Goal: Information Seeking & Learning: Find specific fact

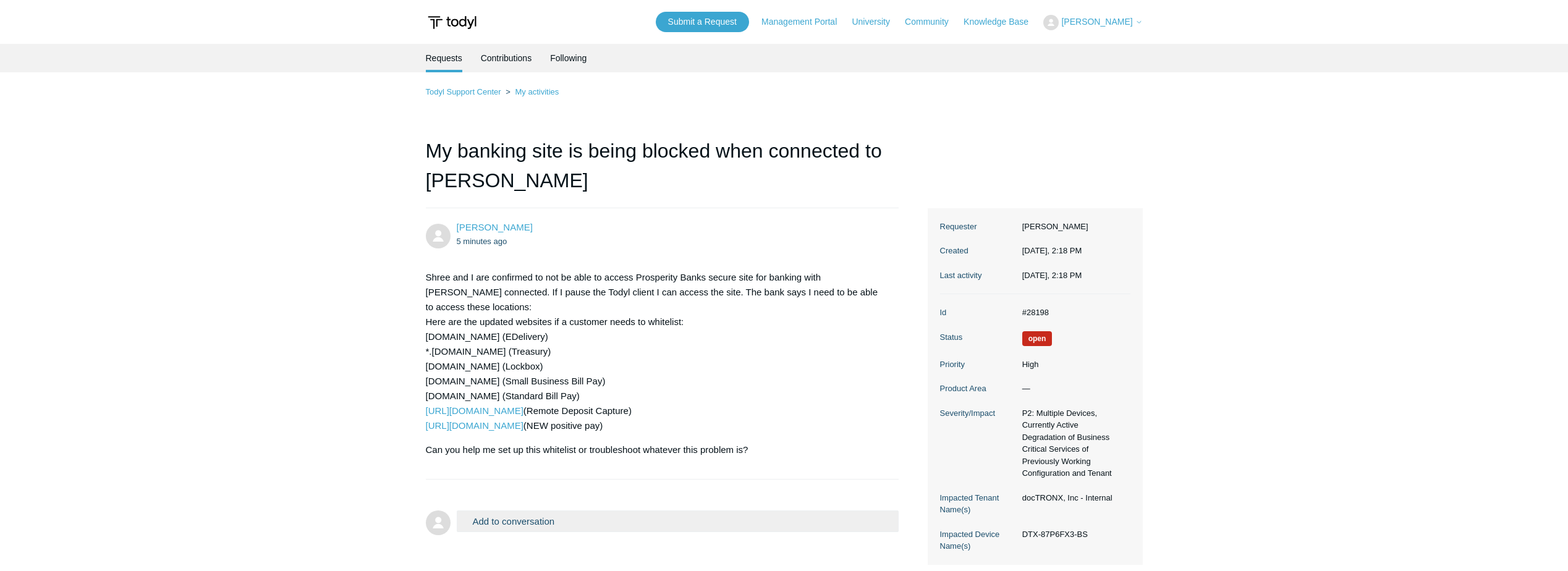
scroll to position [80, 0]
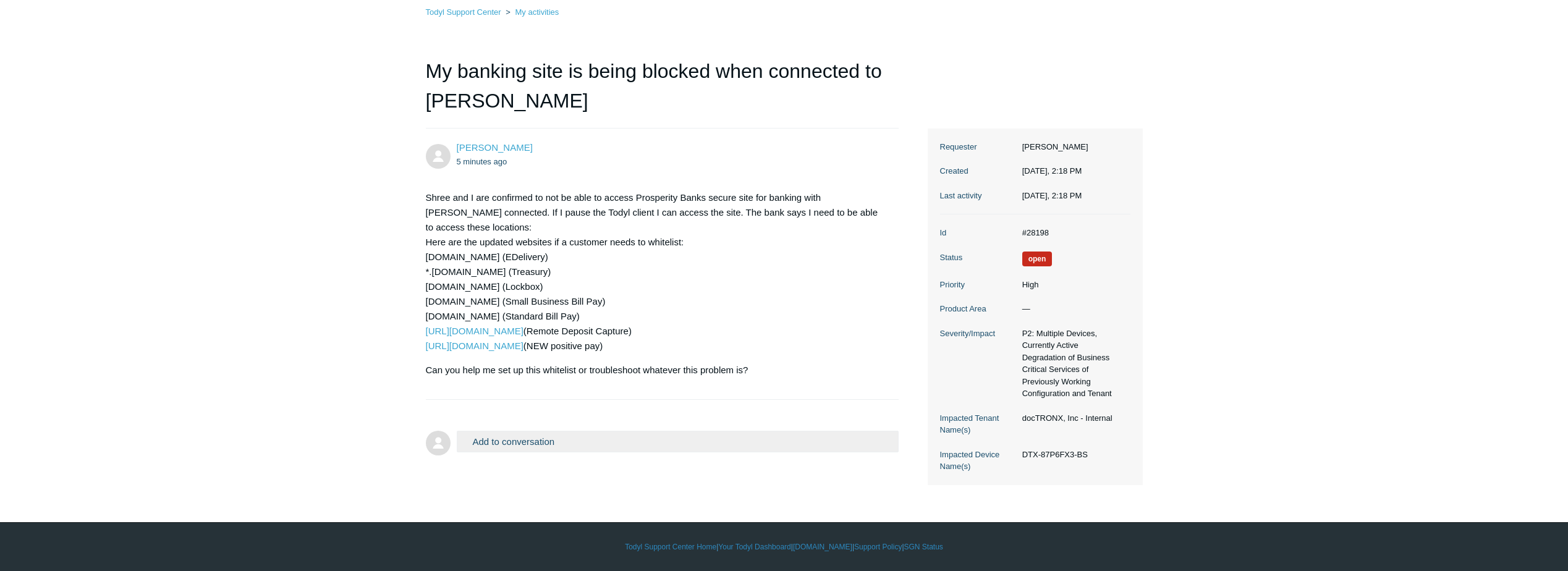
click at [143, 198] on main "Requests Contributions Following Todyl Support Center My activities My banking …" at bounding box center [784, 225] width 1568 height 521
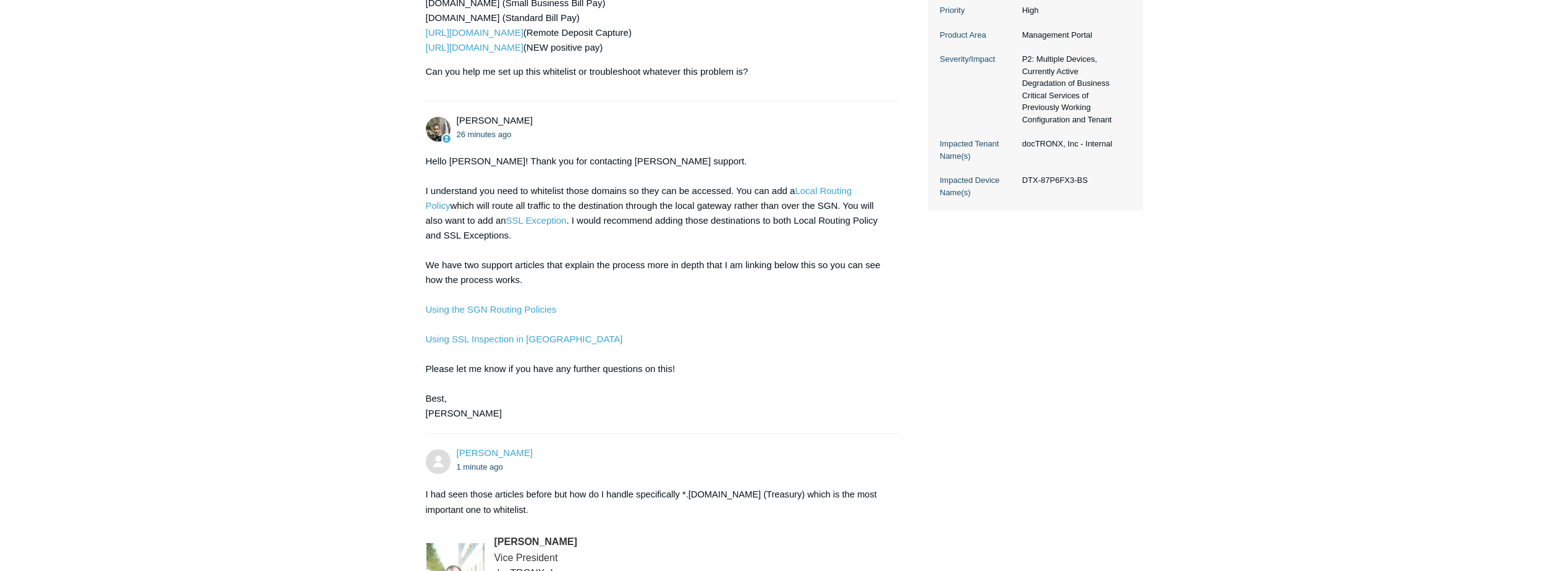
scroll to position [375, 0]
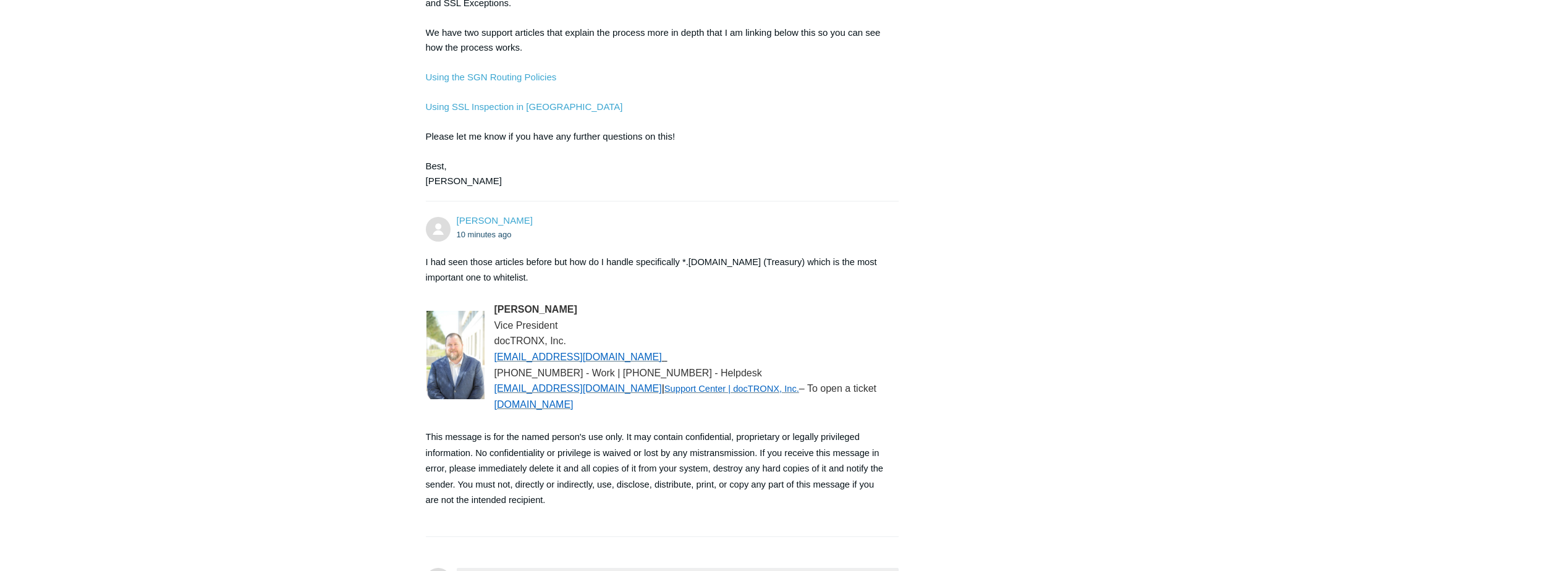
scroll to position [746, 0]
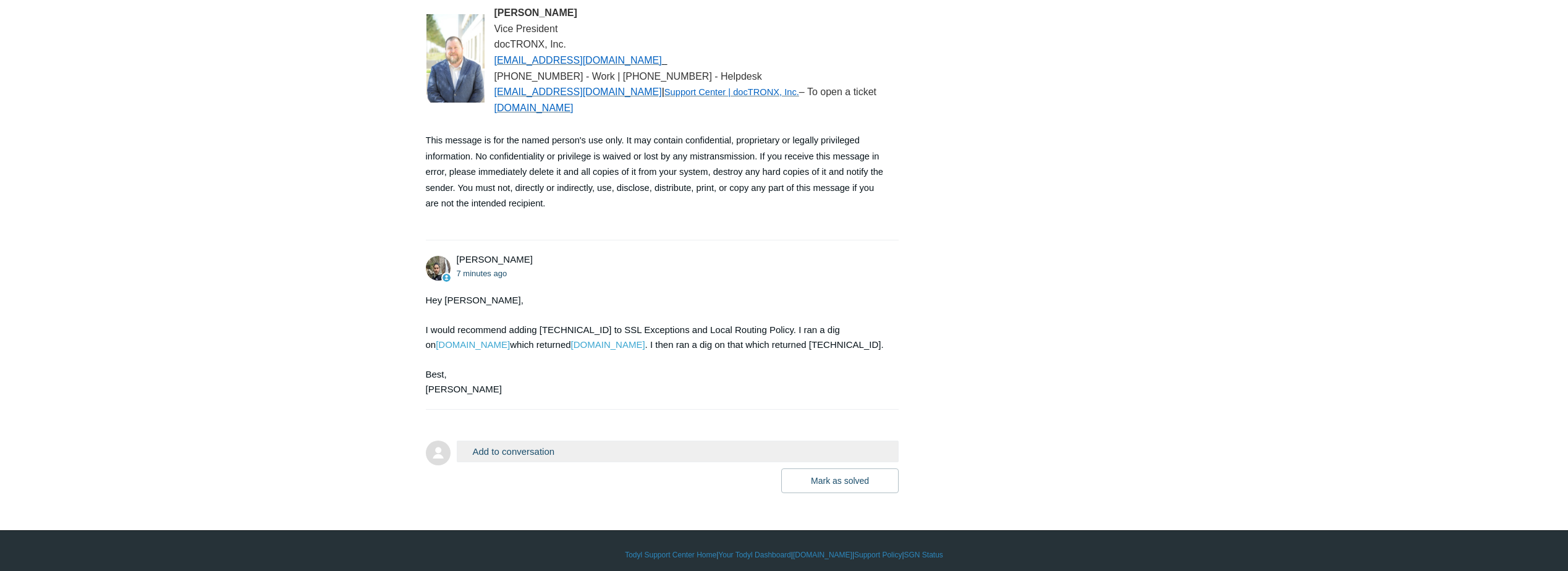
scroll to position [915, 0]
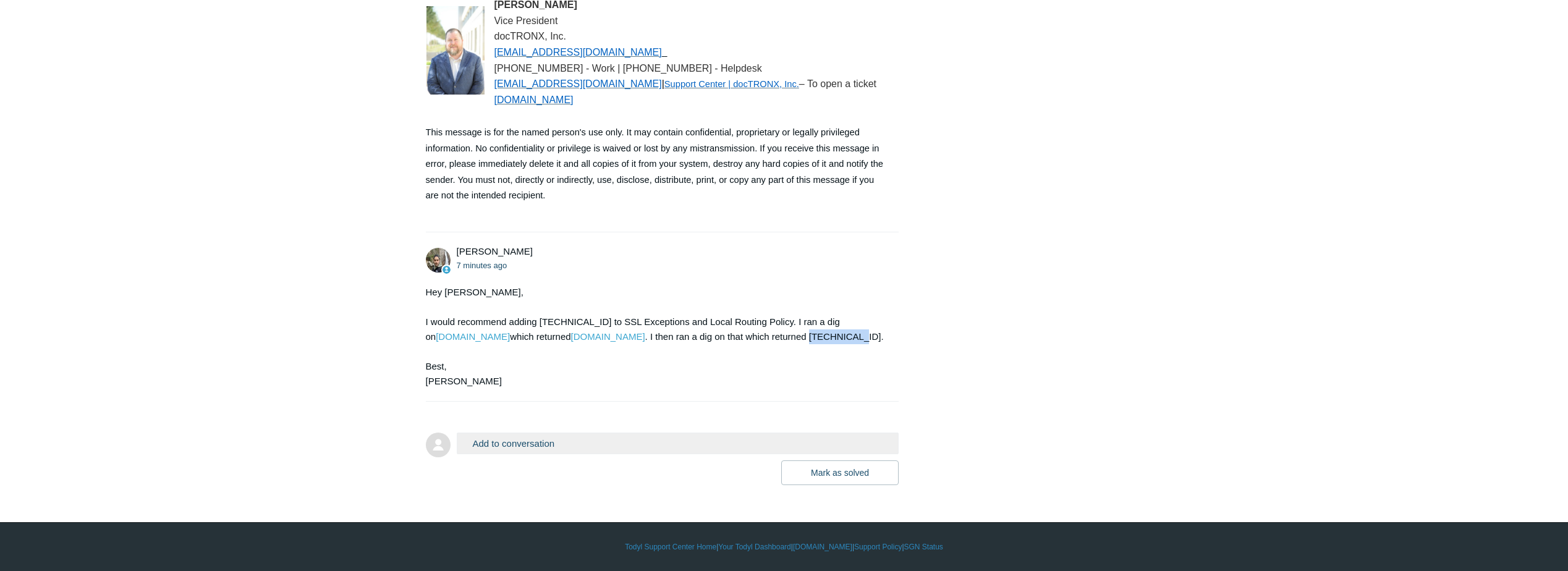
drag, startPoint x: 799, startPoint y: 337, endPoint x: 845, endPoint y: 333, distance: 46.2
click at [845, 333] on div "Hey Bryan, I would recommend adding 198.51.45.7 to SSL Exceptions and Local Rou…" at bounding box center [656, 337] width 461 height 104
copy div "198.51.45.7"
drag, startPoint x: 543, startPoint y: 320, endPoint x: 562, endPoint y: 321, distance: 19.0
click at [562, 321] on div "Hey Bryan, I would recommend adding 198.51.45.7 to SSL Exceptions and Local Rou…" at bounding box center [656, 337] width 461 height 104
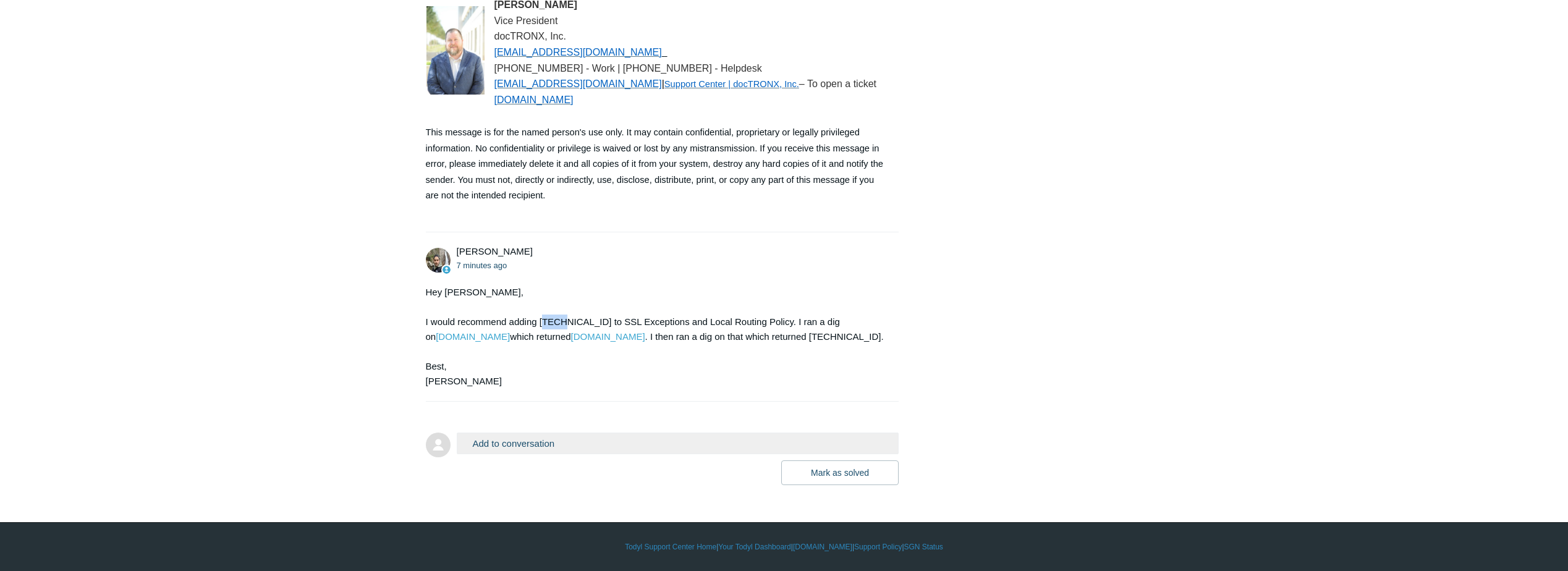
drag, startPoint x: 562, startPoint y: 321, endPoint x: 543, endPoint y: 321, distance: 19.0
click at [543, 321] on div "Hey Bryan, I would recommend adding 198.51.45.7 to SSL Exceptions and Local Rou…" at bounding box center [656, 337] width 461 height 104
drag, startPoint x: 540, startPoint y: 321, endPoint x: 587, endPoint y: 321, distance: 47.0
click at [587, 321] on div "Hey Bryan, I would recommend adding 198.51.45.7 to SSL Exceptions and Local Rou…" at bounding box center [656, 337] width 461 height 104
copy div "198.51.45.7"
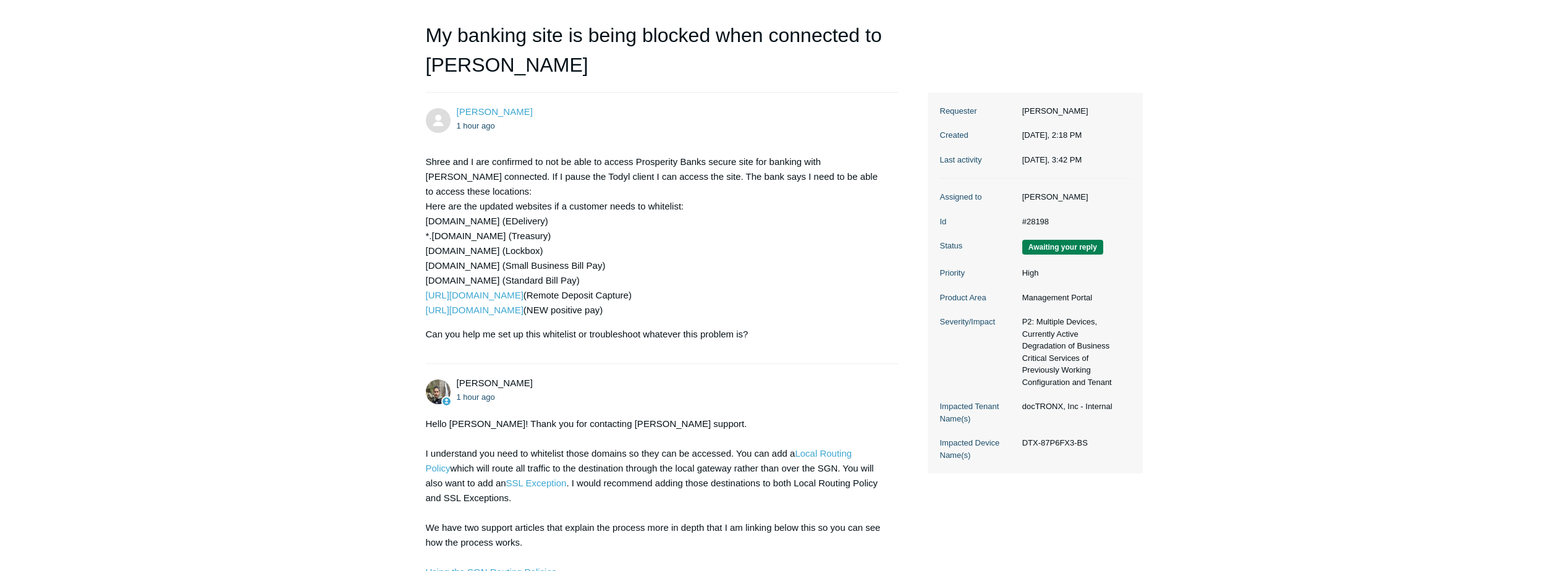
scroll to position [50, 0]
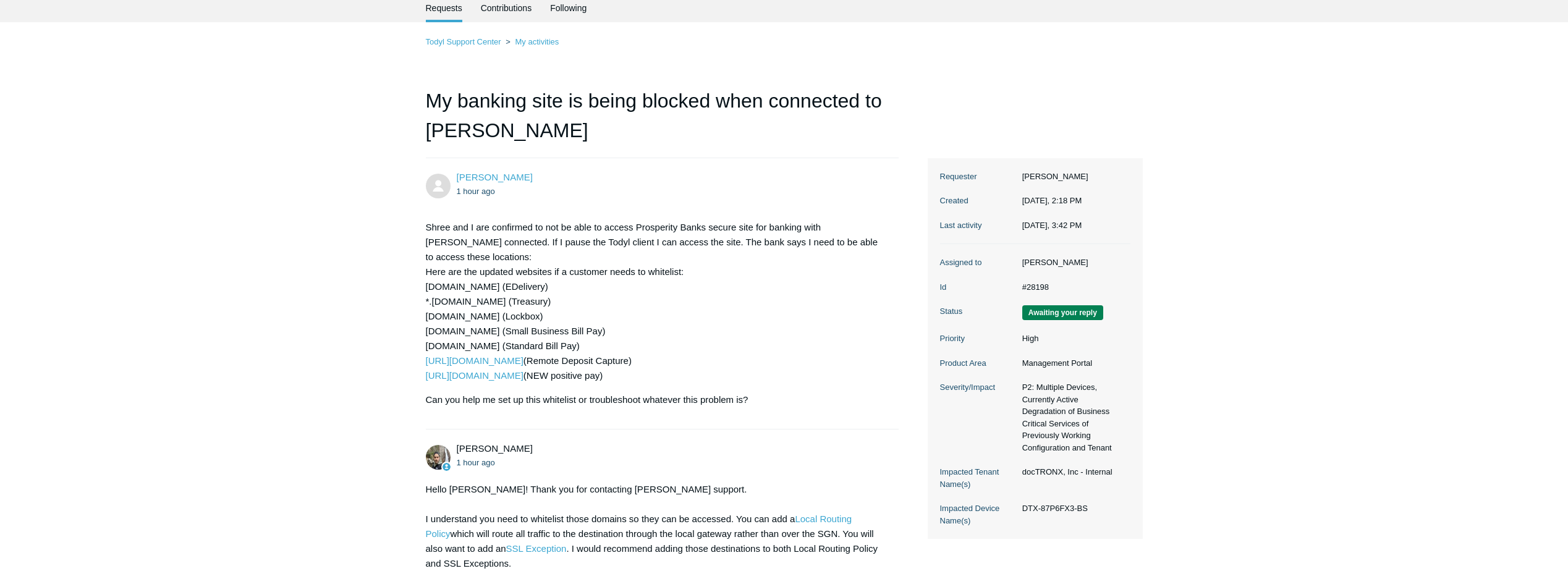
drag, startPoint x: 424, startPoint y: 289, endPoint x: 570, endPoint y: 289, distance: 146.0
drag, startPoint x: 570, startPoint y: 289, endPoint x: 559, endPoint y: 289, distance: 11.0
drag, startPoint x: 559, startPoint y: 289, endPoint x: 567, endPoint y: 279, distance: 12.8
click at [567, 279] on p "Shree and I are confirmed to not be able to access Prosperity Banks secure site…" at bounding box center [656, 301] width 461 height 163
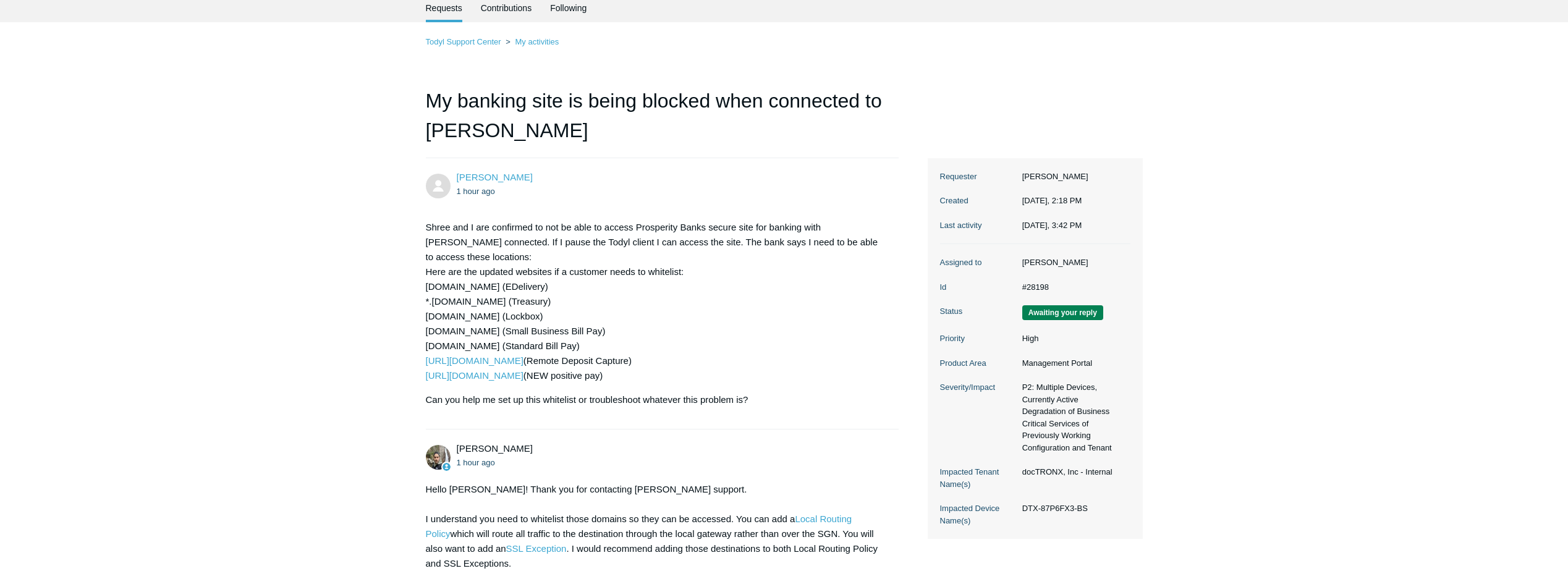
drag, startPoint x: 574, startPoint y: 287, endPoint x: 422, endPoint y: 288, distance: 152.0
drag, startPoint x: 422, startPoint y: 288, endPoint x: 437, endPoint y: 286, distance: 15.1
copy p "estatements.prosperitybankusa.com"
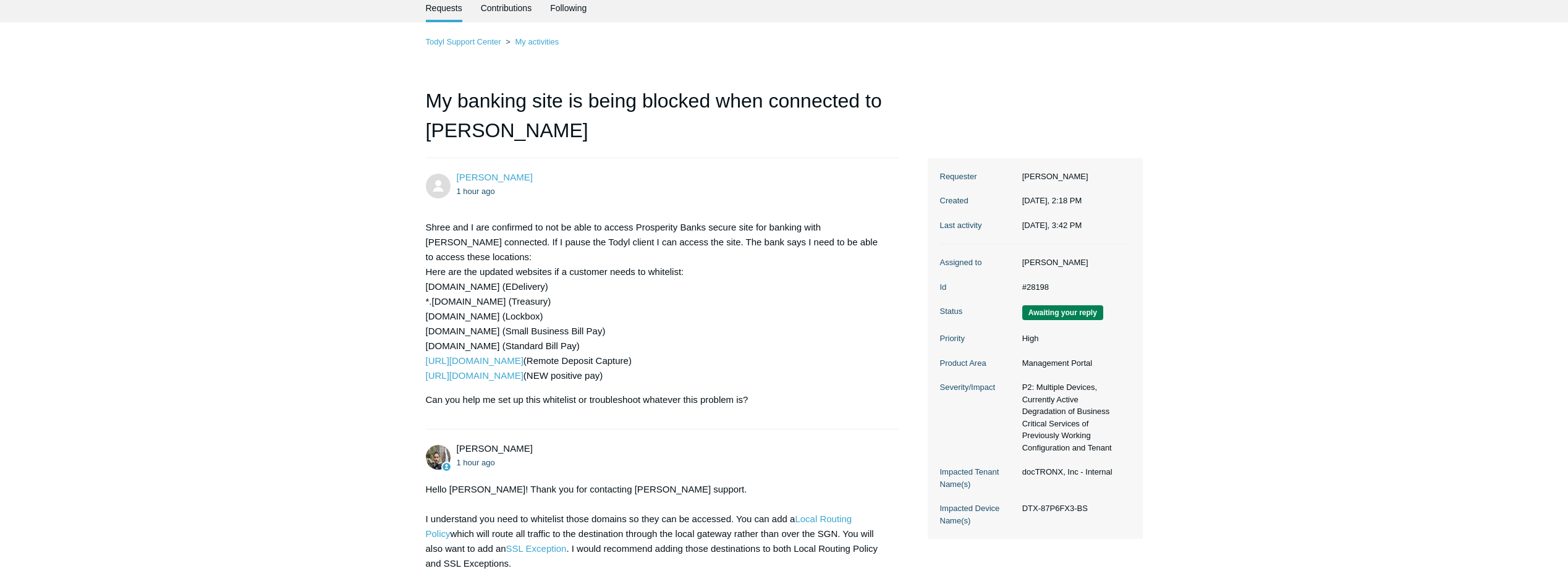
drag, startPoint x: 423, startPoint y: 316, endPoint x: 546, endPoint y: 314, distance: 123.0
drag, startPoint x: 546, startPoint y: 314, endPoint x: 535, endPoint y: 315, distance: 11.0
copy p "lockbox.prosperitybanktx.com"
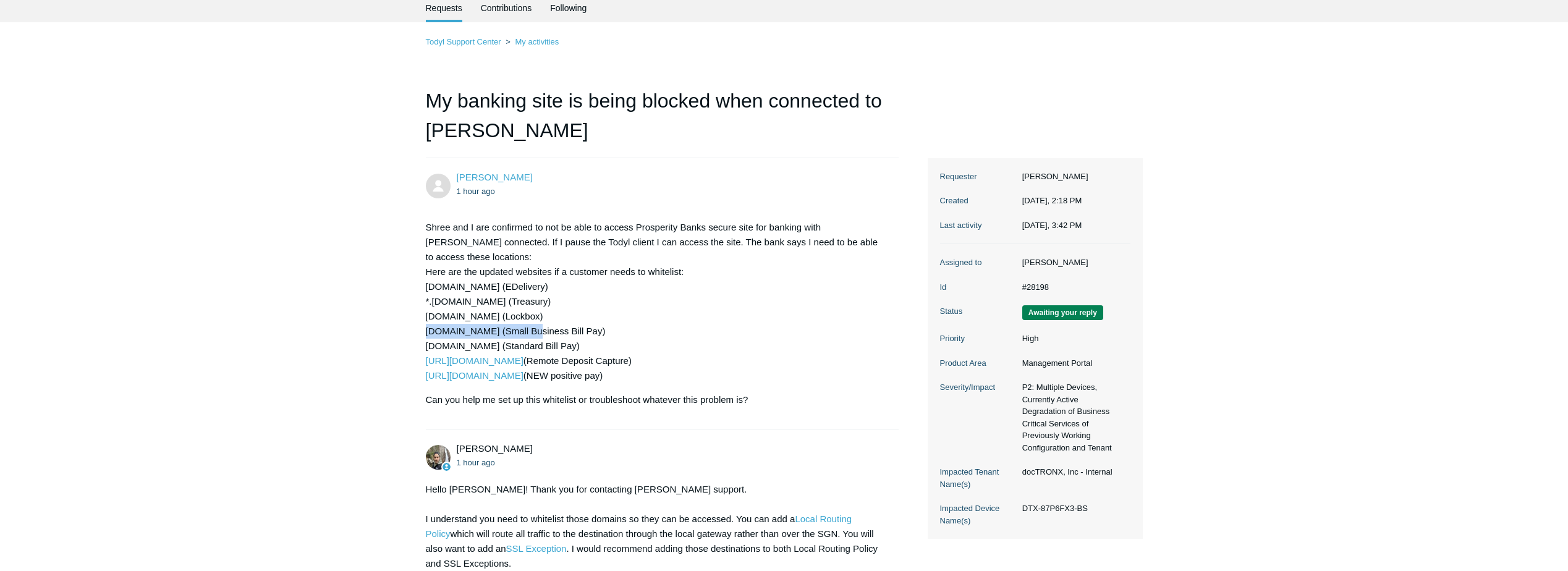
drag, startPoint x: 424, startPoint y: 333, endPoint x: 535, endPoint y: 333, distance: 111.0
copy p "cwsb40.checkfreeweb.com"
drag, startPoint x: 490, startPoint y: 301, endPoint x: 425, endPoint y: 301, distance: 65.0
click at [426, 301] on p "Shree and I are confirmed to not be able to access Prosperity Banks secure site…" at bounding box center [656, 301] width 461 height 163
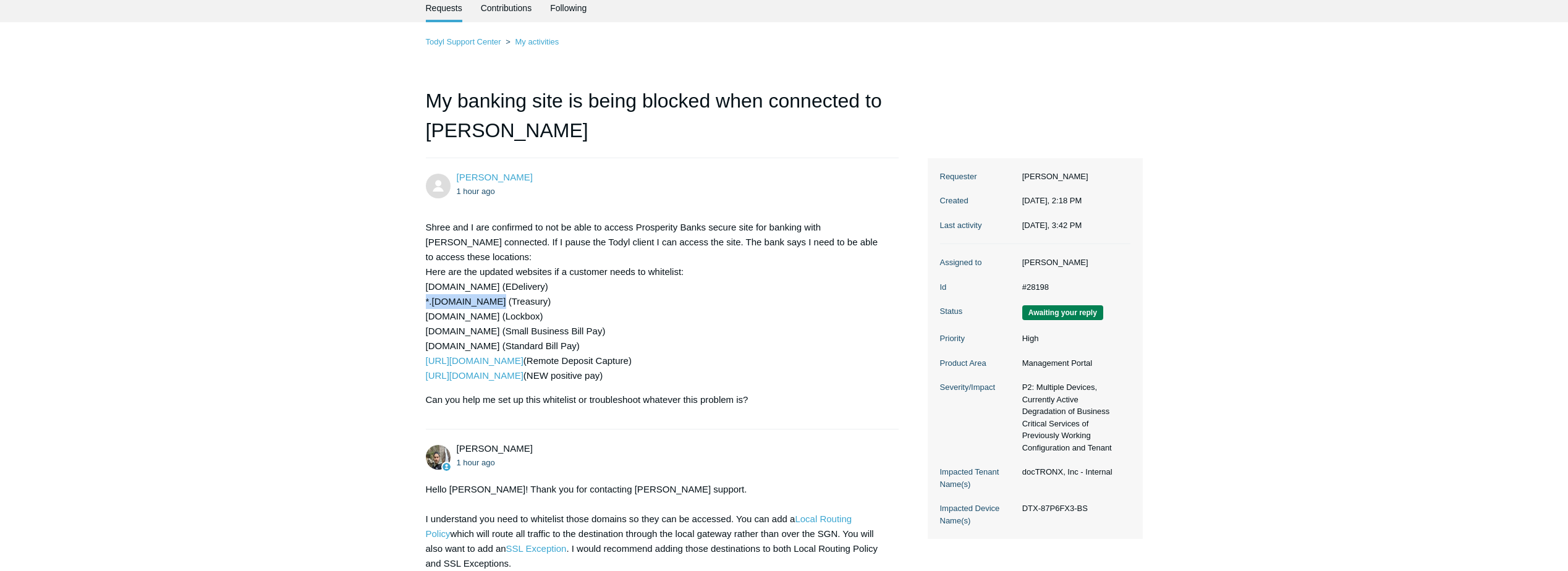
drag, startPoint x: 425, startPoint y: 301, endPoint x: 437, endPoint y: 301, distance: 12.0
copy p "*.olbanking.com"
drag, startPoint x: 423, startPoint y: 347, endPoint x: 521, endPoint y: 347, distance: 98.0
drag, startPoint x: 521, startPoint y: 347, endPoint x: 513, endPoint y: 348, distance: 8.1
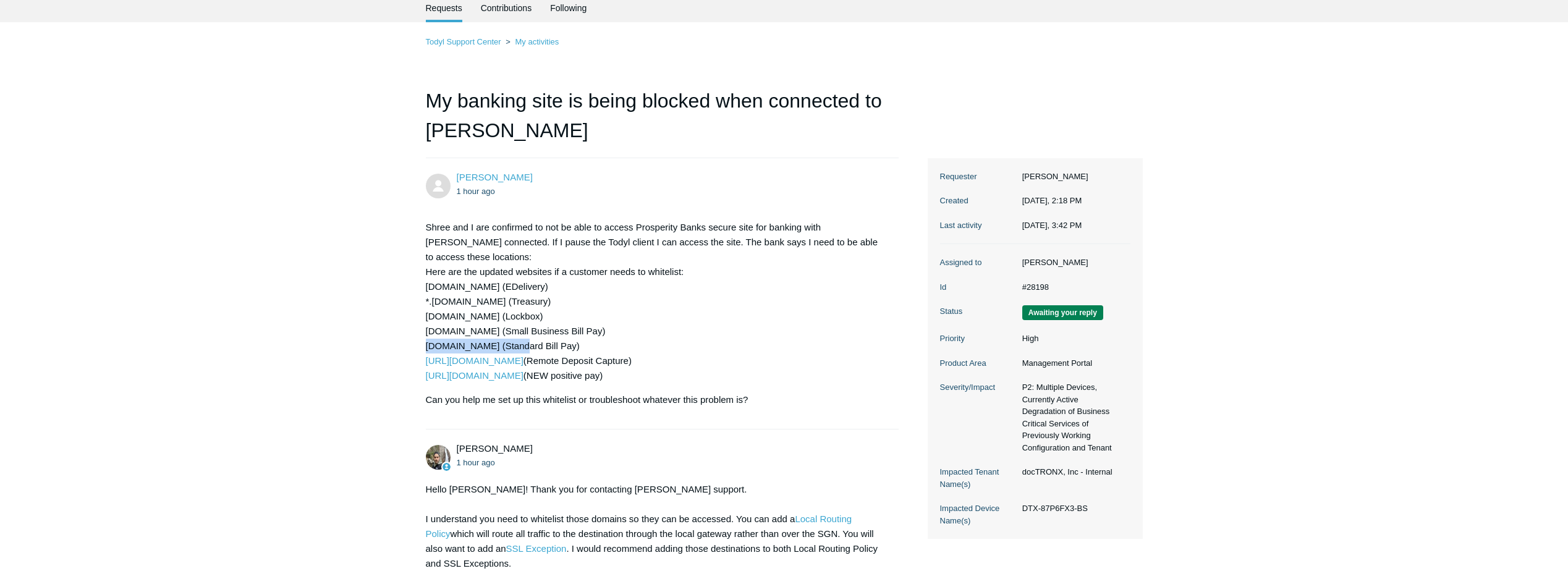
copy p "rxp4.checkfreeweb.com"
drag, startPoint x: 421, startPoint y: 363, endPoint x: 540, endPoint y: 361, distance: 119.0
copy link "https://dlmlr14.fisglobal.com"
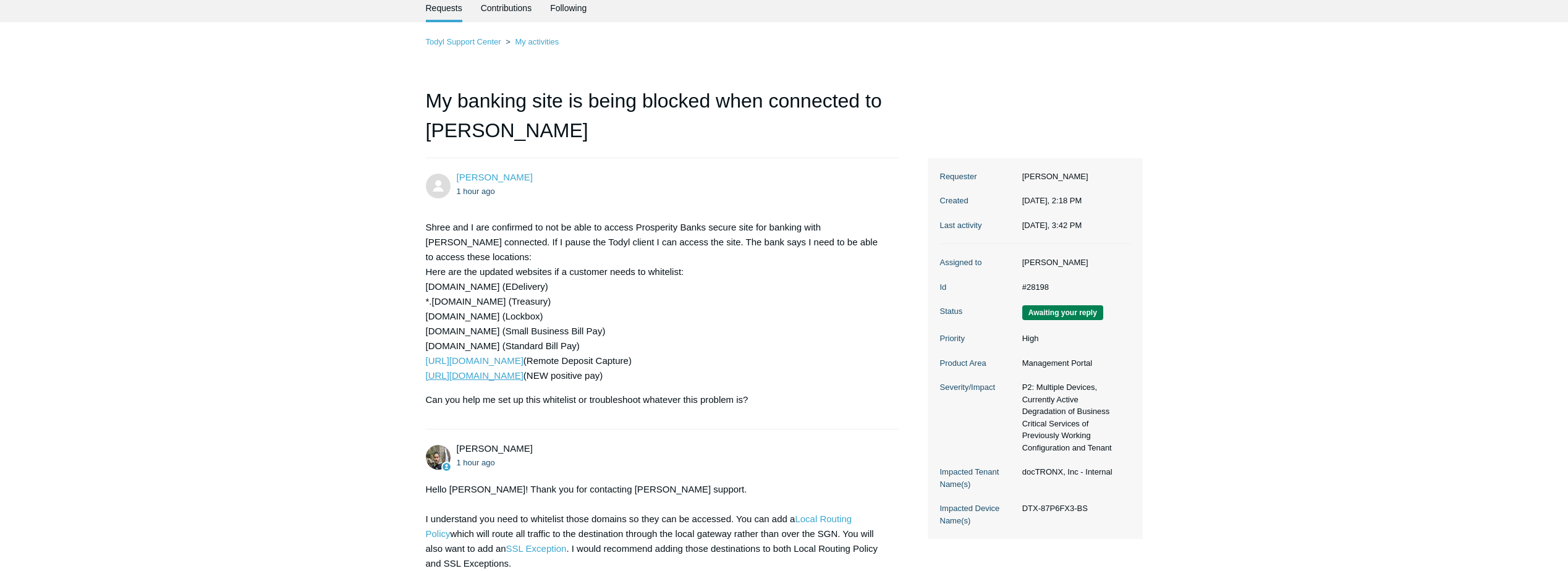
drag, startPoint x: 422, startPoint y: 378, endPoint x: 555, endPoint y: 379, distance: 133.0
drag, startPoint x: 545, startPoint y: 363, endPoint x: 403, endPoint y: 367, distance: 142.1
drag, startPoint x: 425, startPoint y: 346, endPoint x: 522, endPoint y: 346, distance: 97.0
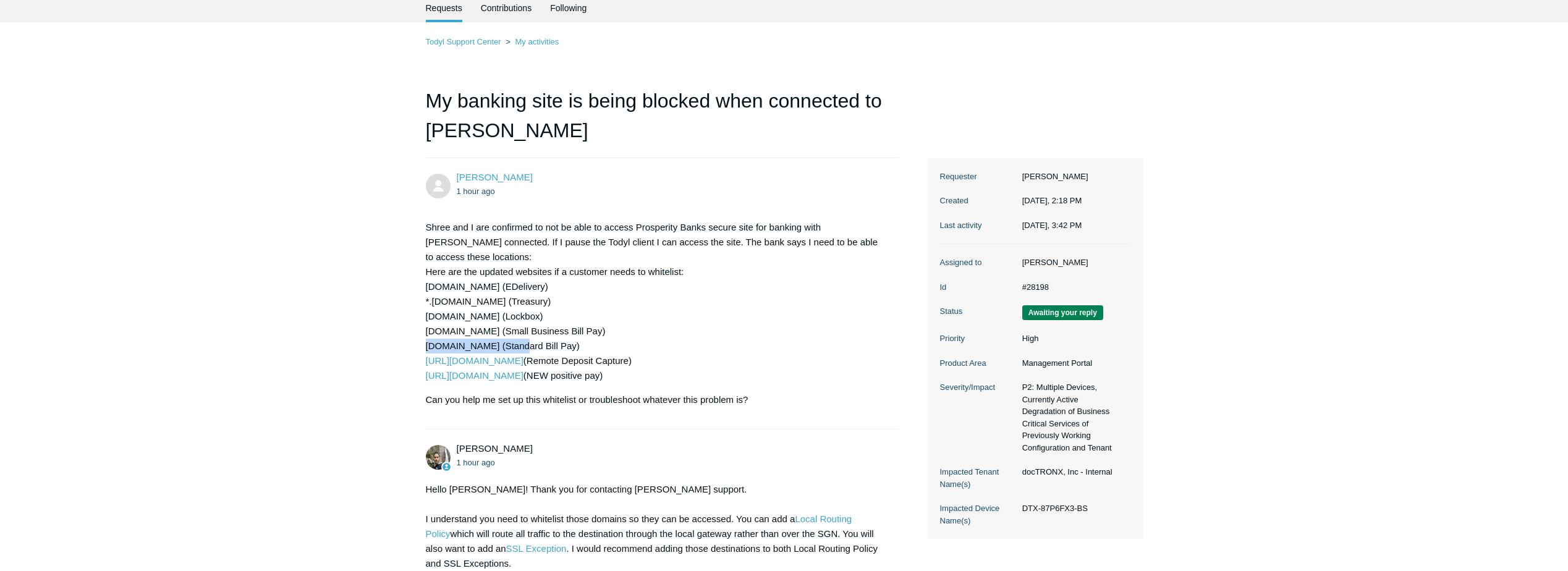
drag, startPoint x: 522, startPoint y: 346, endPoint x: 506, endPoint y: 346, distance: 16.0
drag, startPoint x: 420, startPoint y: 332, endPoint x: 536, endPoint y: 334, distance: 116.0
drag, startPoint x: 536, startPoint y: 334, endPoint x: 523, endPoint y: 333, distance: 13.0
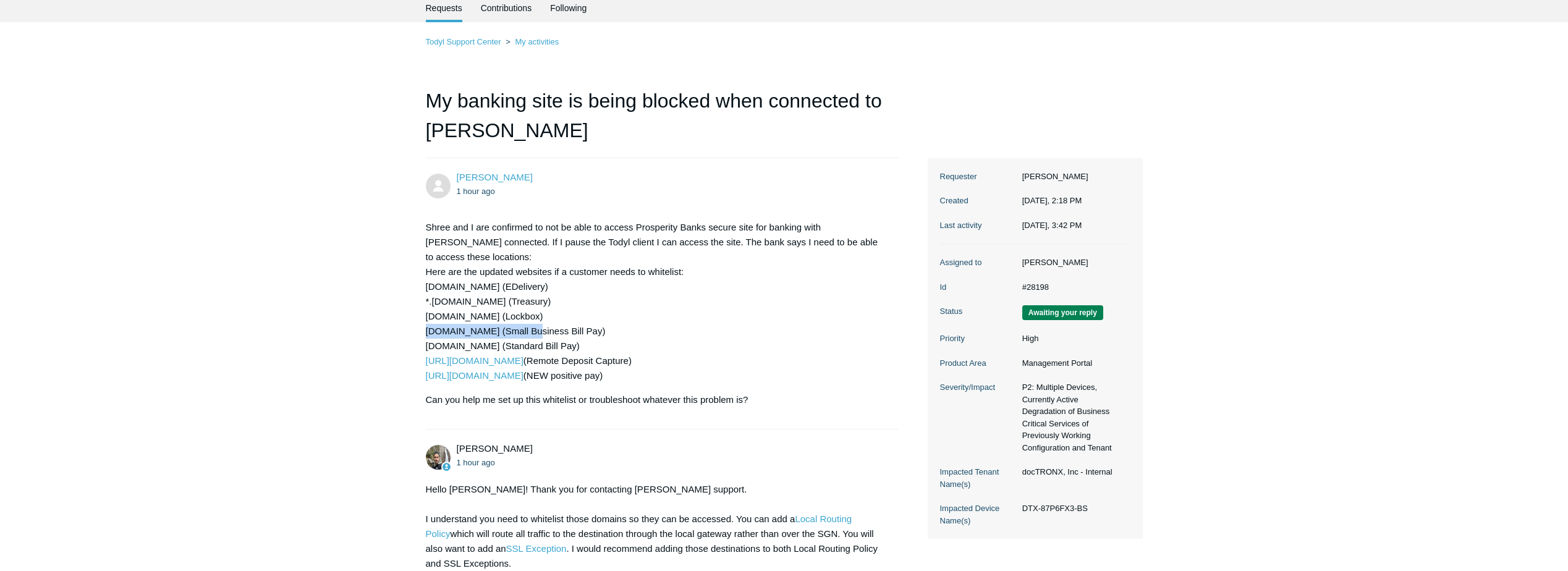
drag, startPoint x: 422, startPoint y: 317, endPoint x: 545, endPoint y: 318, distance: 123.0
drag, startPoint x: 545, startPoint y: 318, endPoint x: 534, endPoint y: 319, distance: 11.0
